Goal: Navigation & Orientation: Find specific page/section

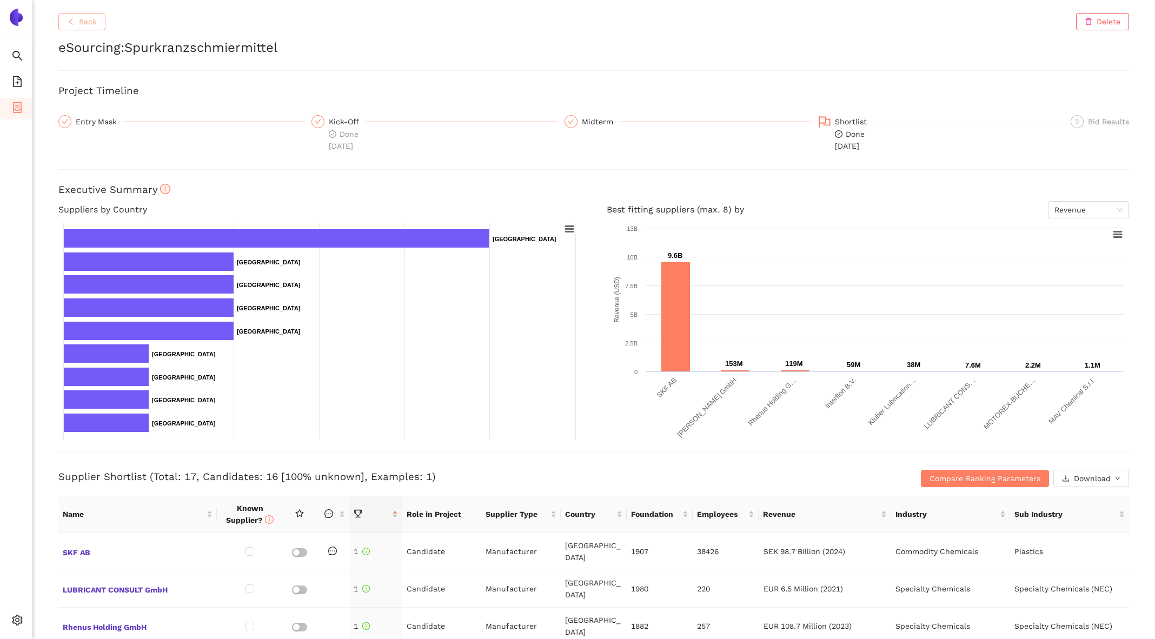
click at [67, 28] on button "Back" at bounding box center [81, 21] width 47 height 17
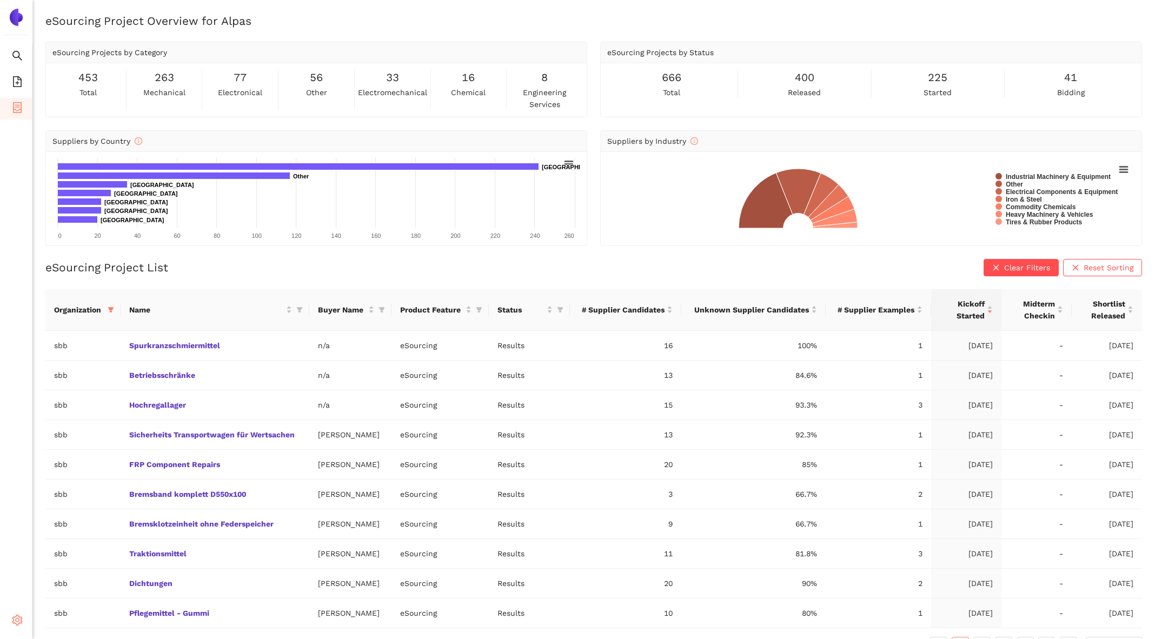
click at [14, 626] on span "setting" at bounding box center [17, 622] width 11 height 22
click at [0, 0] on link "Spurkranzschmiermittel" at bounding box center [0, 0] width 0 height 0
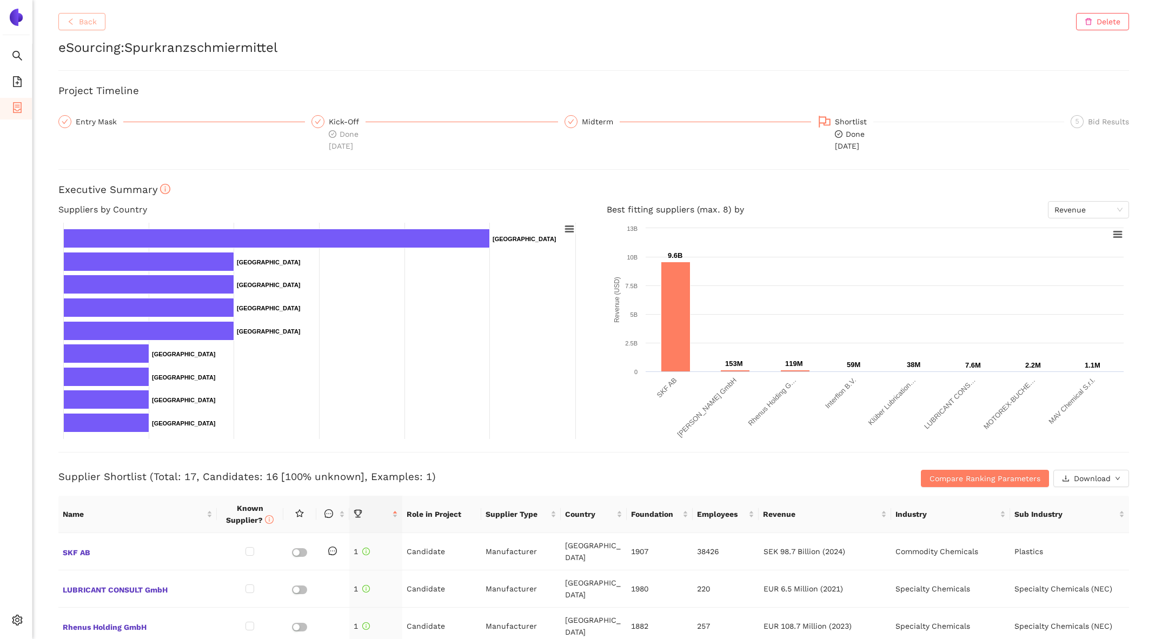
click at [91, 23] on span "Back" at bounding box center [88, 22] width 18 height 12
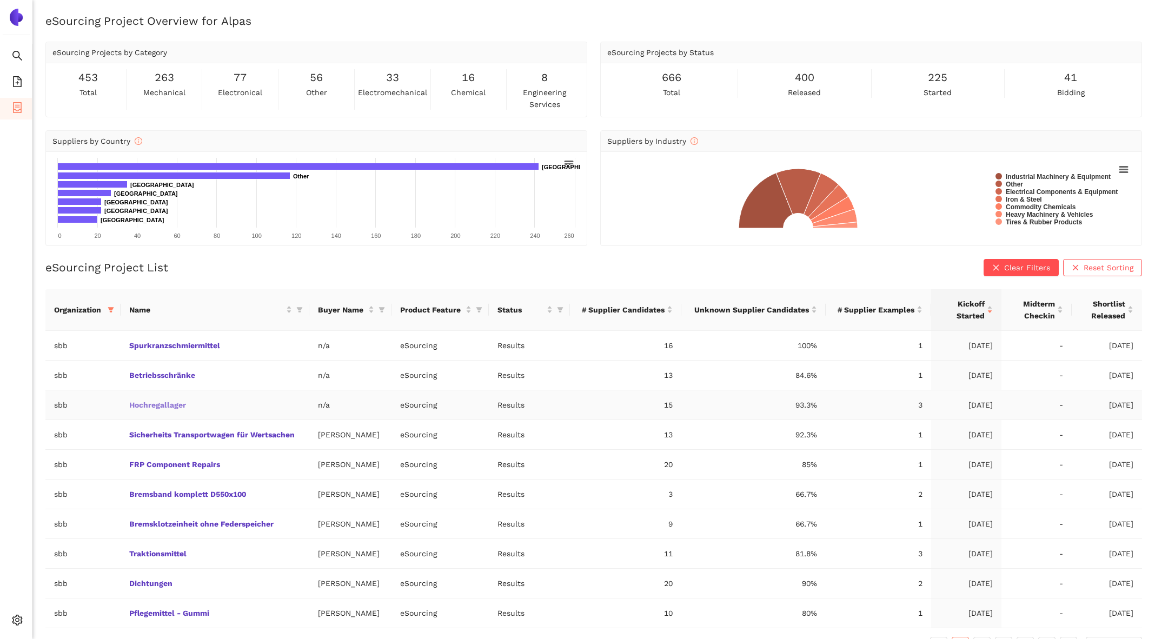
click at [0, 0] on link "Hochregallager" at bounding box center [0, 0] width 0 height 0
click at [181, 386] on td "Betriebsschränke" at bounding box center [215, 376] width 189 height 30
click at [0, 0] on link "Betriebsschränke" at bounding box center [0, 0] width 0 height 0
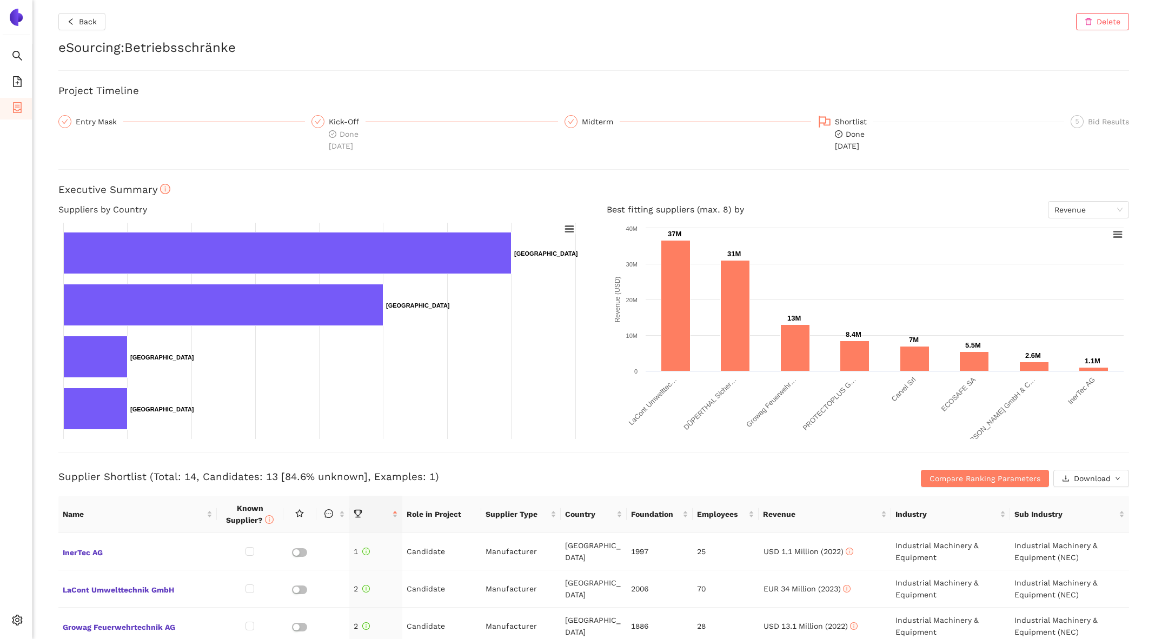
click at [95, 10] on div "Back Delete eSourcing : Betriebsschränke Project Timeline Entry Mask Kick-Off D…" at bounding box center [593, 319] width 1122 height 639
click at [95, 25] on span "Back" at bounding box center [88, 22] width 18 height 12
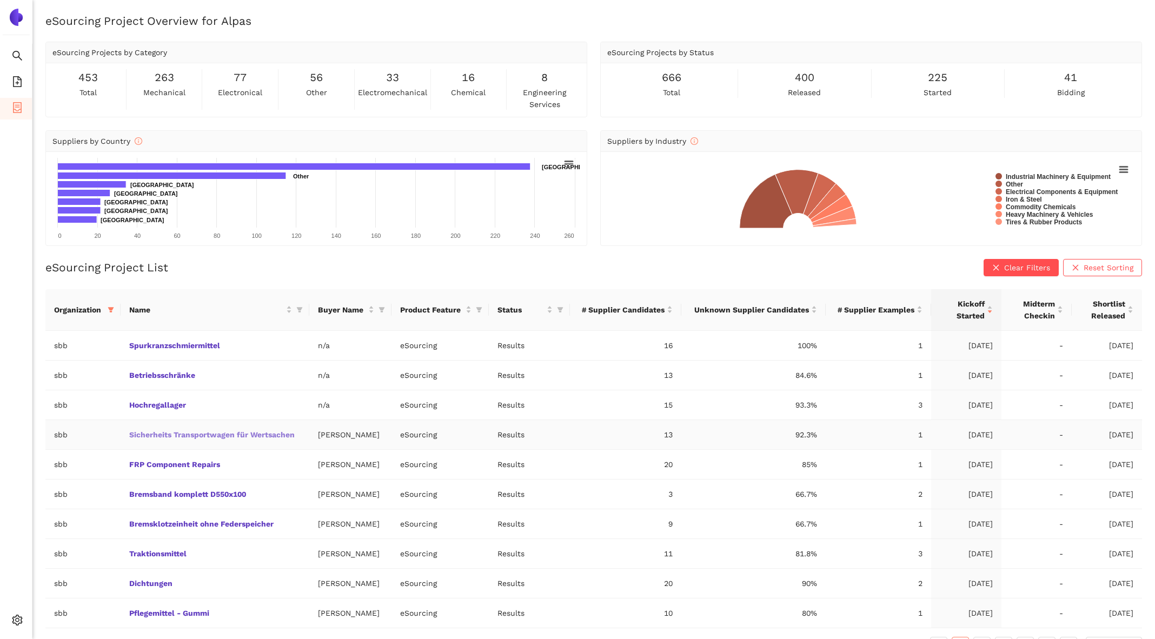
click at [0, 0] on link "Sicherheits Transportwagen für Wertsachen" at bounding box center [0, 0] width 0 height 0
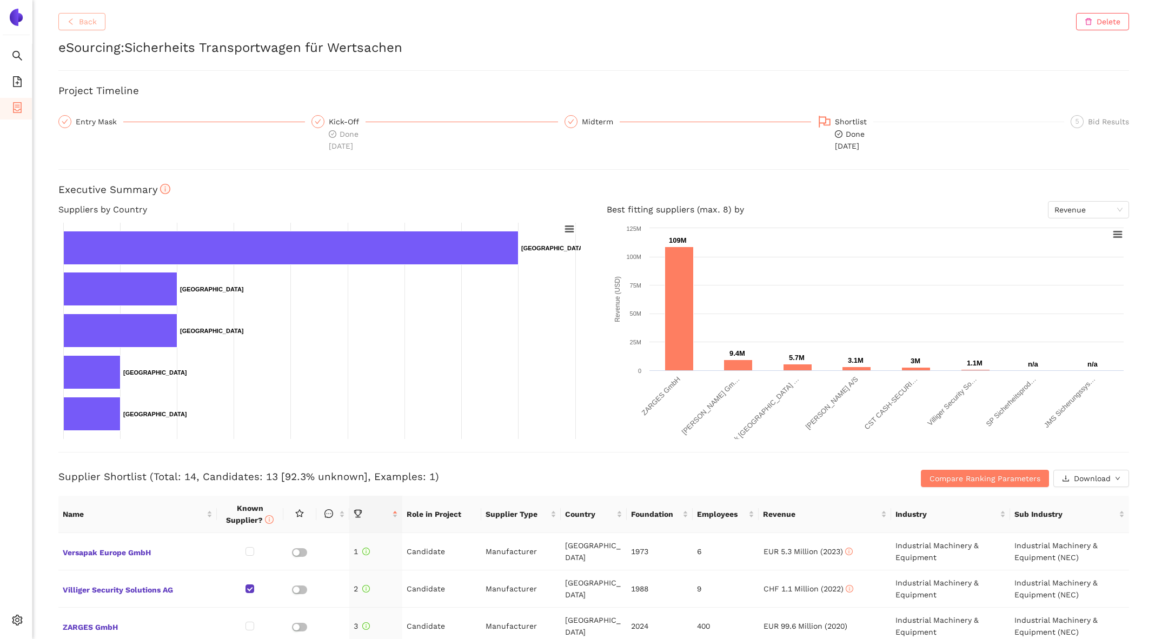
click at [89, 19] on span "Back" at bounding box center [88, 22] width 18 height 12
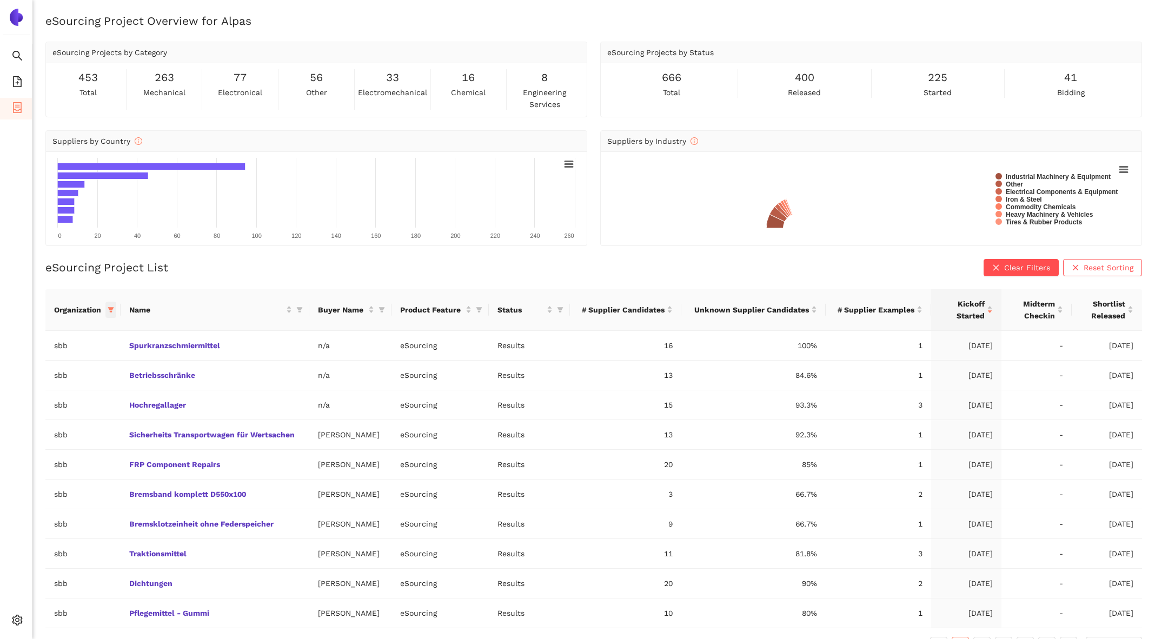
click at [111, 307] on icon "filter" at bounding box center [111, 309] width 6 height 5
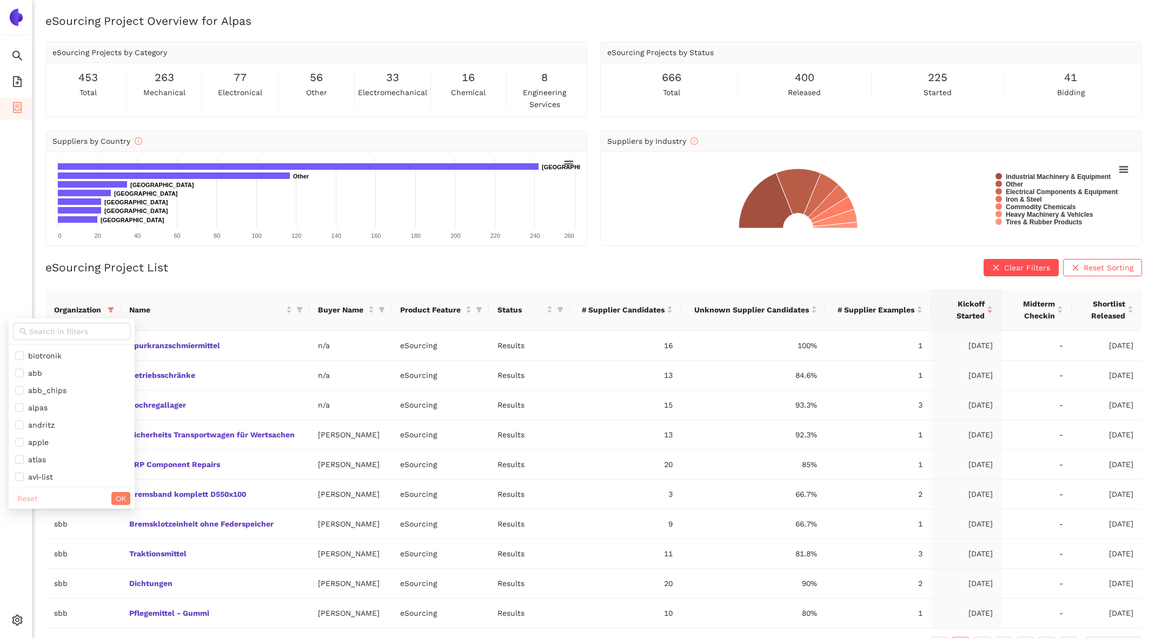
click at [28, 496] on span "Reset" at bounding box center [27, 498] width 21 height 12
checkbox input "false"
click at [72, 333] on input "text" at bounding box center [76, 331] width 95 height 12
type input "siem"
click at [74, 350] on span "siemens_energy" at bounding box center [62, 356] width 94 height 12
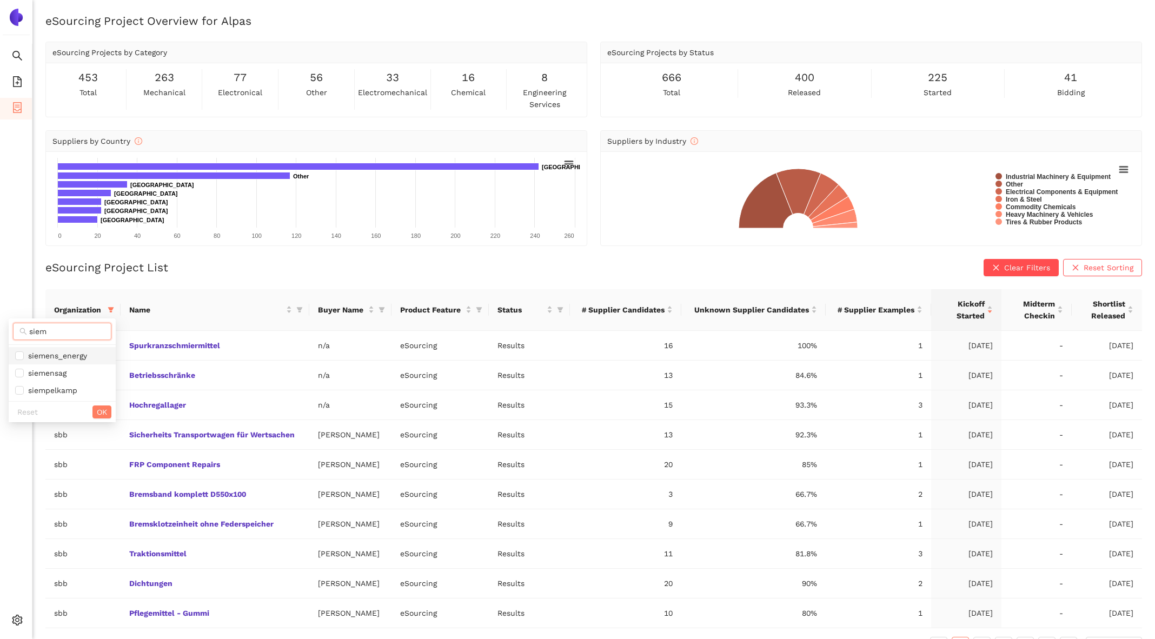
checkbox input "true"
click at [98, 408] on span "OK" at bounding box center [102, 412] width 10 height 12
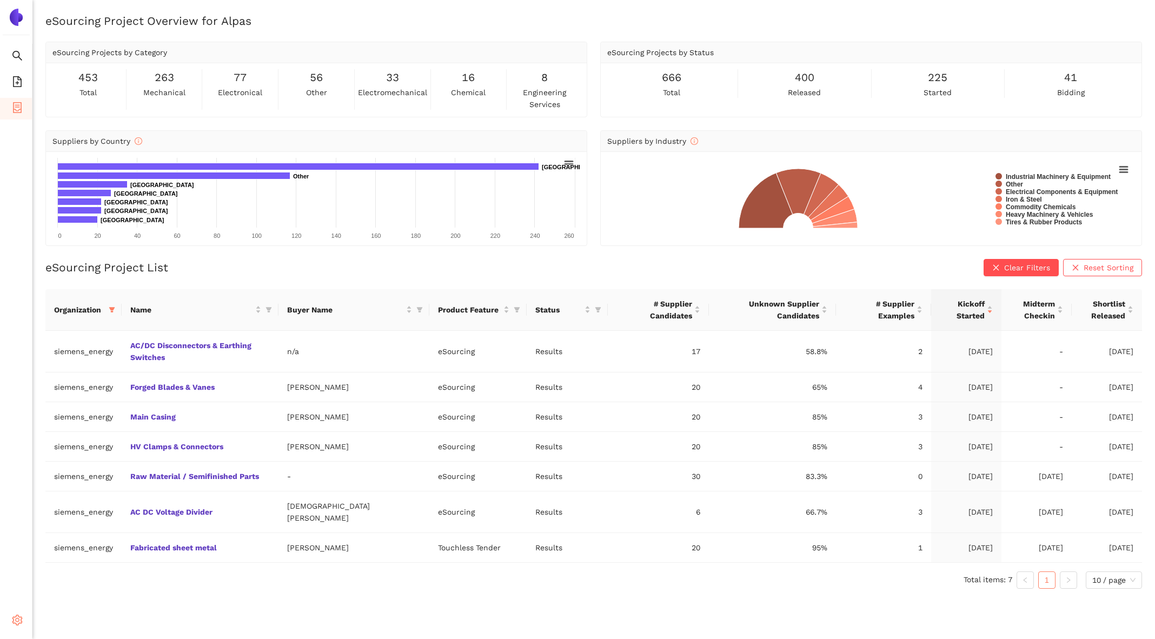
click at [12, 614] on span "setting" at bounding box center [17, 622] width 11 height 22
click at [90, 543] on span "Internal Area" at bounding box center [78, 542] width 48 height 9
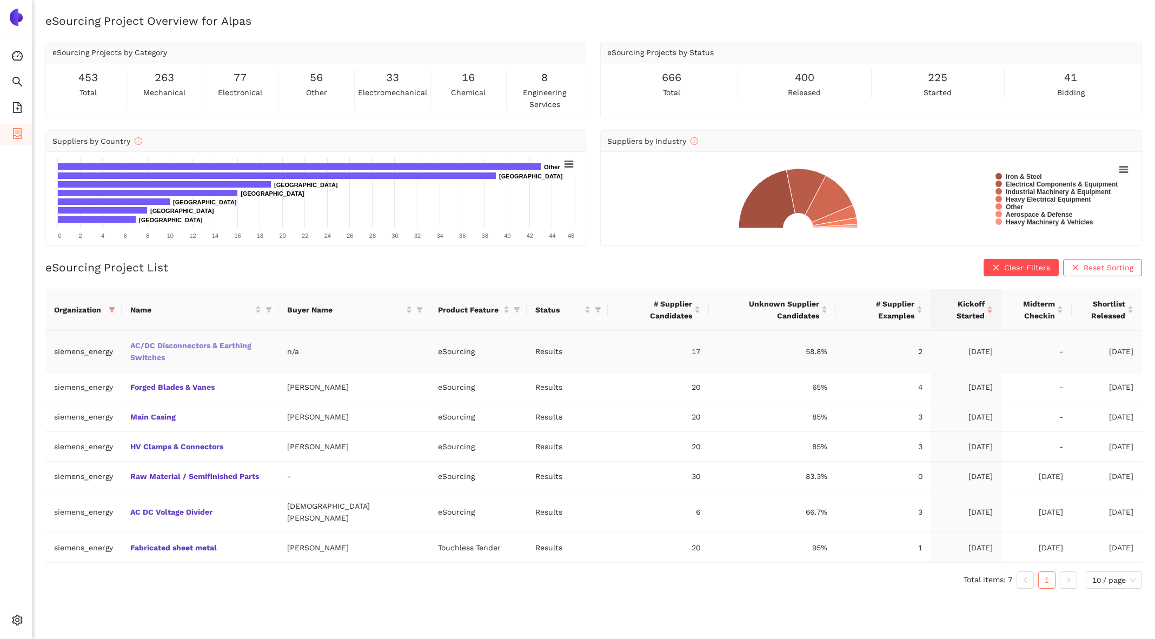
click at [0, 0] on link "AC/DC Disconnectors & Earthing Switches" at bounding box center [0, 0] width 0 height 0
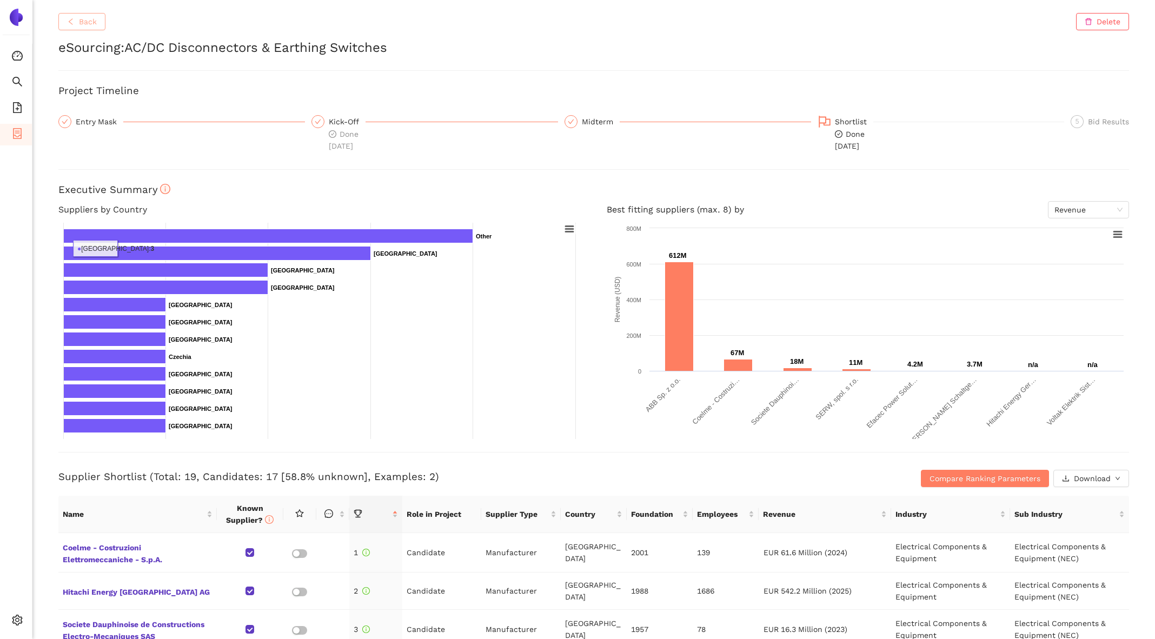
click at [85, 25] on span "Back" at bounding box center [88, 22] width 18 height 12
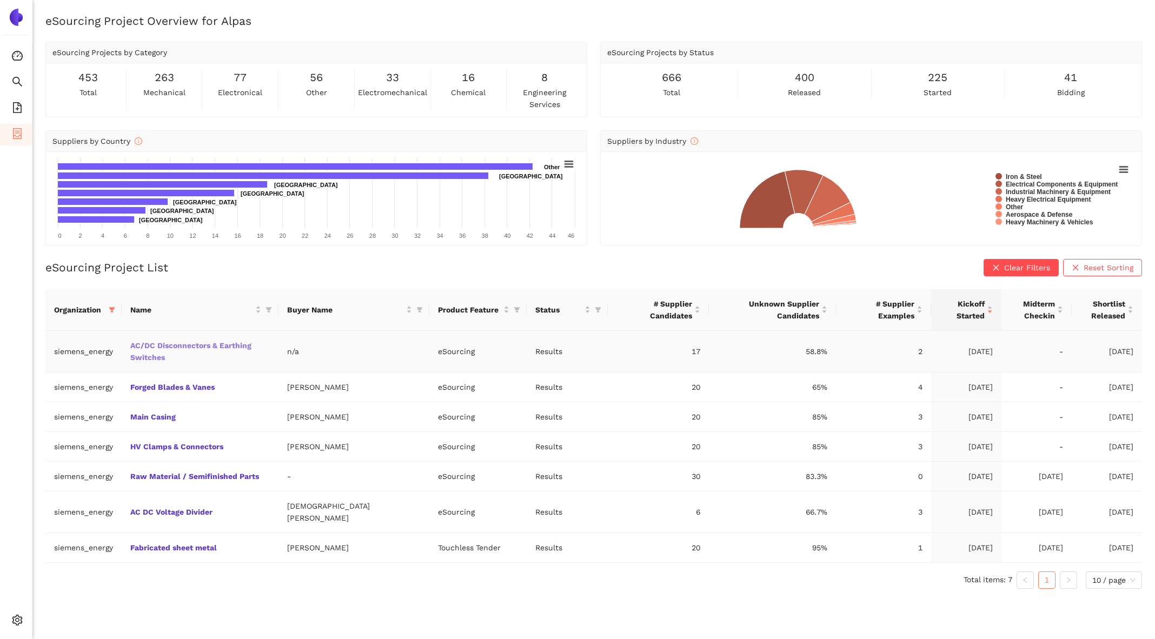
click at [0, 0] on link "AC/DC Disconnectors & Earthing Switches" at bounding box center [0, 0] width 0 height 0
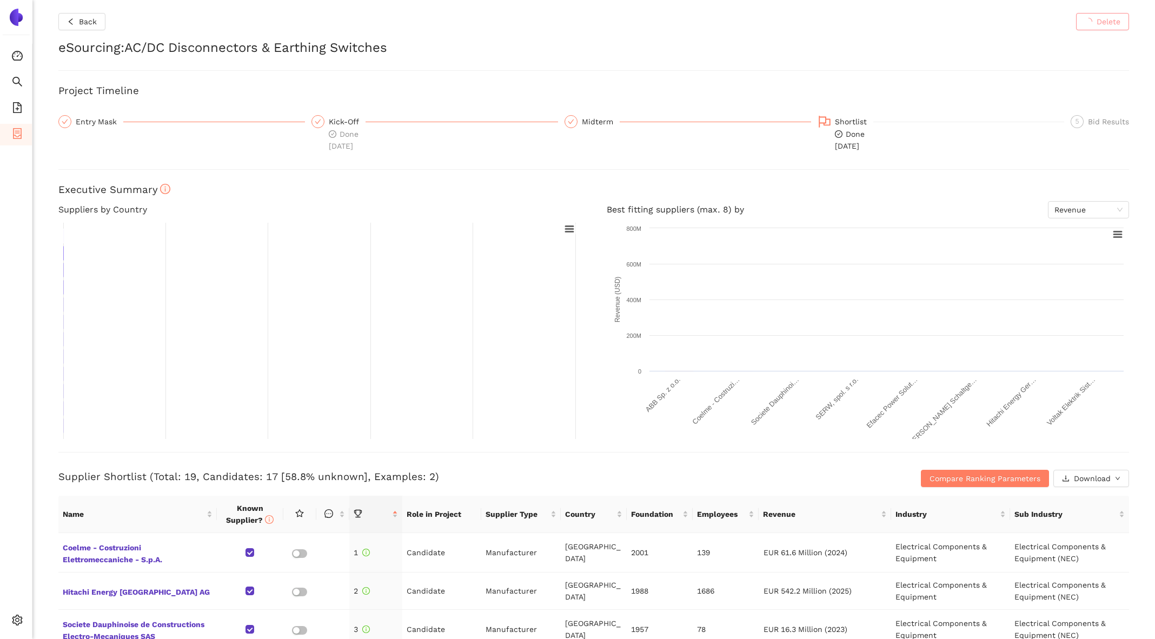
click at [142, 44] on h2 "eSourcing : AC/DC Disconnectors & Earthing Switches" at bounding box center [593, 48] width 1070 height 18
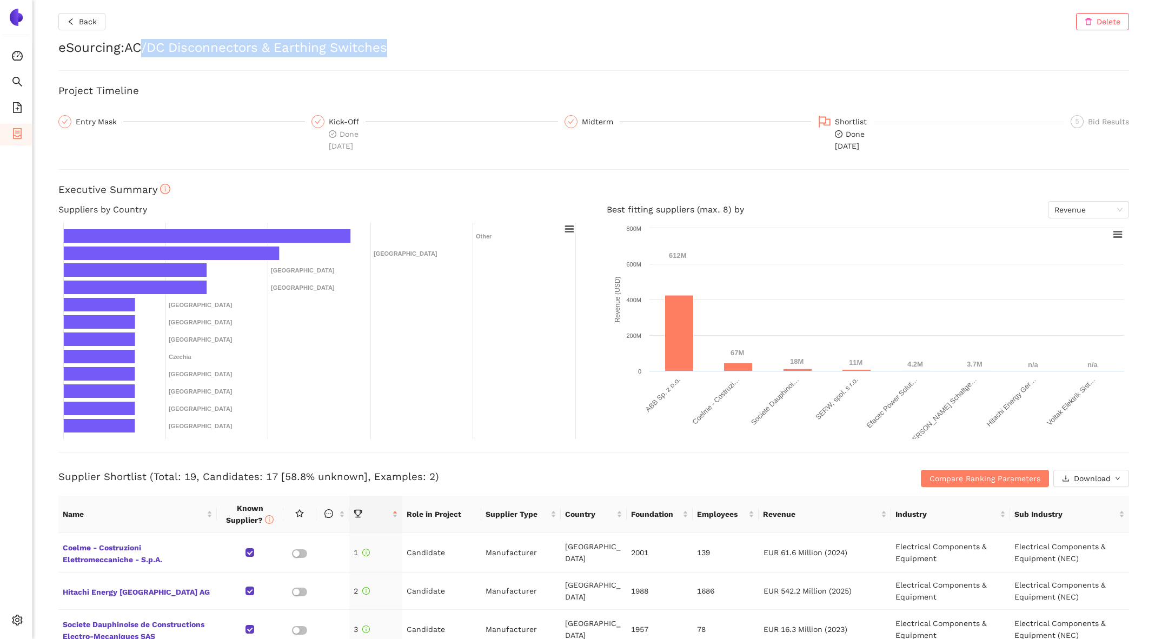
drag, startPoint x: 142, startPoint y: 44, endPoint x: 362, endPoint y: 51, distance: 219.6
click at [362, 51] on h2 "eSourcing : AC/DC Disconnectors & Earthing Switches" at bounding box center [593, 48] width 1070 height 18
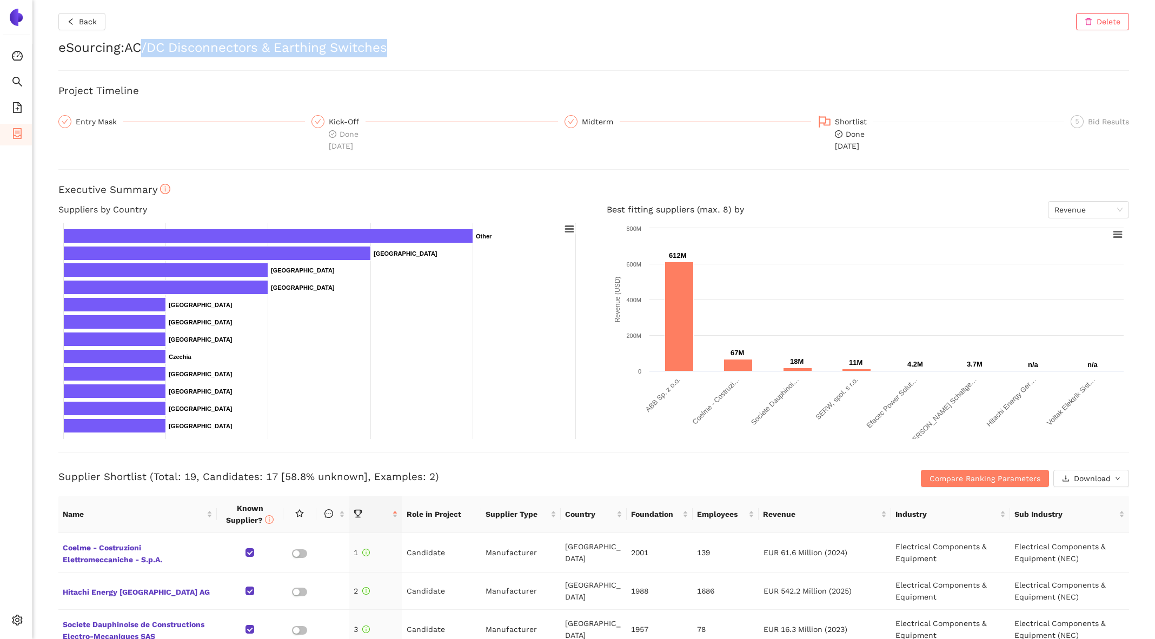
copy h2 "/DC Disconnectors & Earthing Switches"
click at [149, 35] on div "Back Delete eSourcing : AC/DC Disconnectors & Earthing Switches Project Timelin…" at bounding box center [593, 319] width 1122 height 639
click at [139, 41] on h2 "eSourcing : AC/DC Disconnectors & Earthing Switches" at bounding box center [593, 48] width 1070 height 18
drag, startPoint x: 139, startPoint y: 41, endPoint x: 364, endPoint y: 58, distance: 225.6
click at [364, 58] on div "Back Delete eSourcing : AC/DC Disconnectors & Earthing Switches Project Timelin…" at bounding box center [593, 319] width 1122 height 639
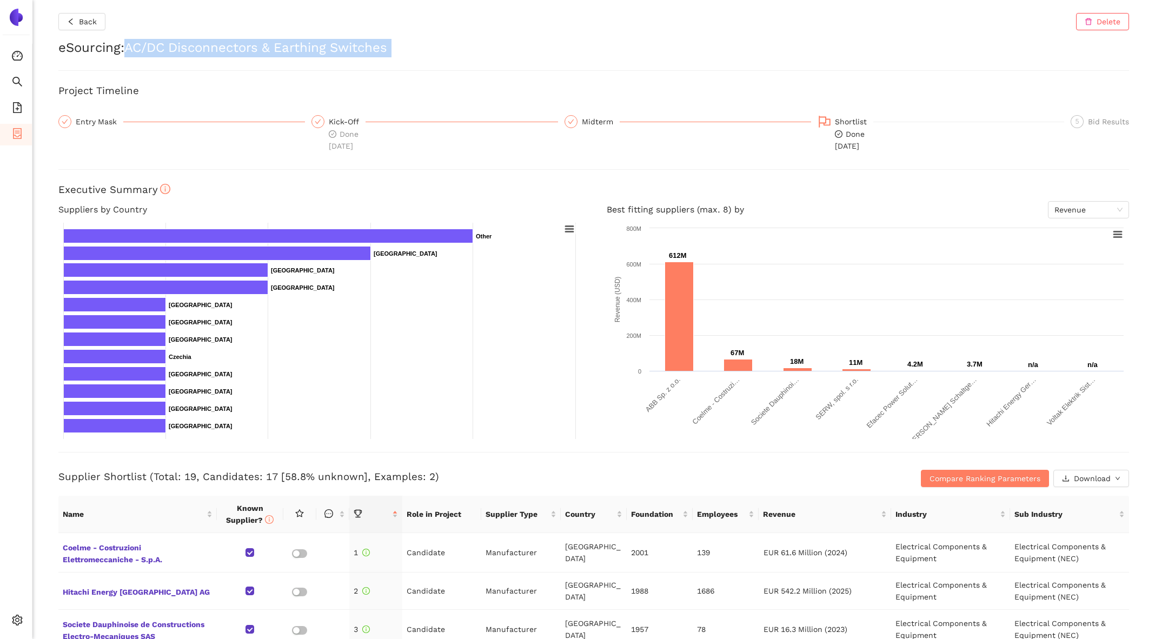
copy div "AC/DC Disconnectors & Earthing Switches"
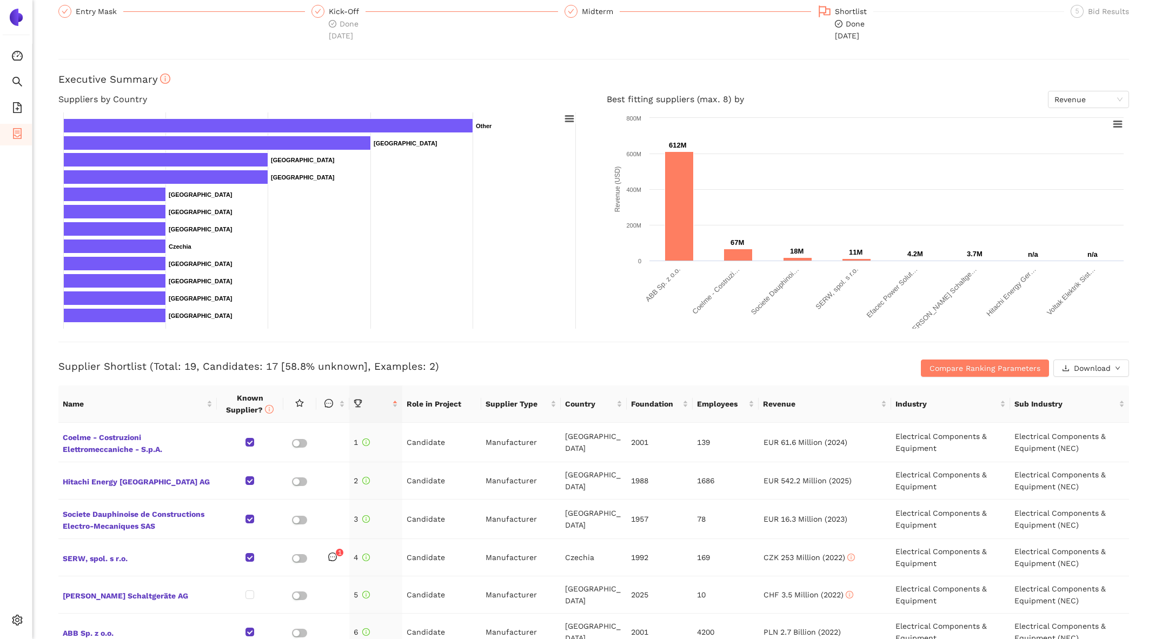
scroll to position [114, 0]
